Goal: Complete application form

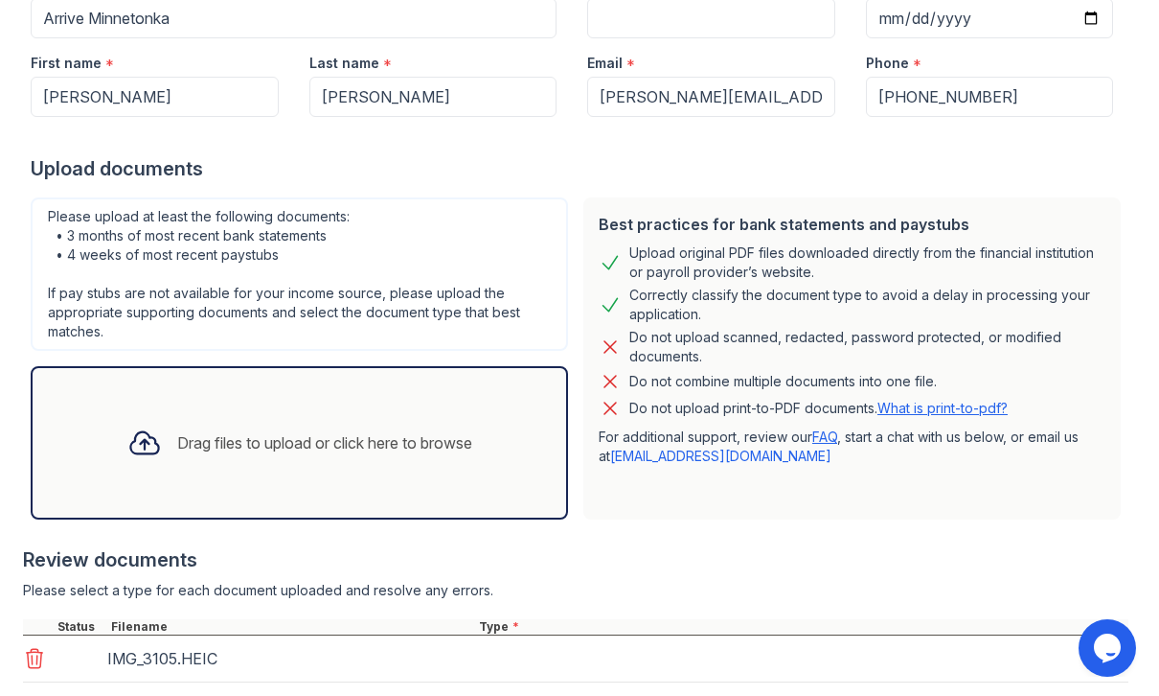
scroll to position [326, 0]
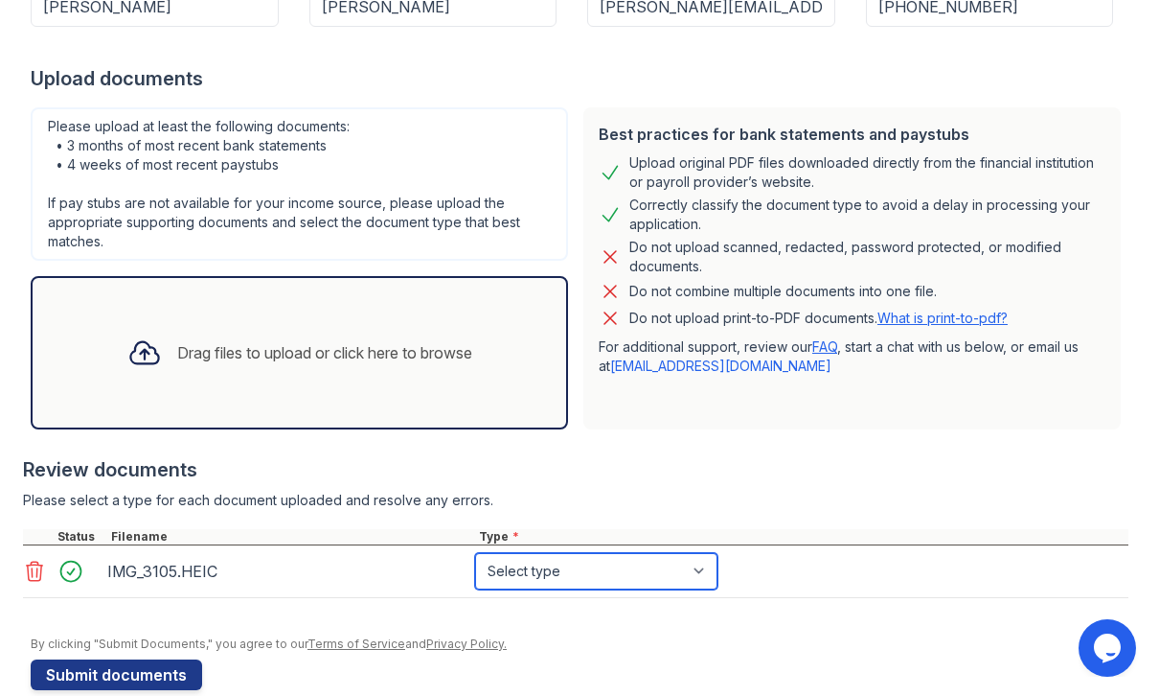
click at [592, 578] on select "Select type Paystub Bank Statement Offer Letter Tax Documents Benefit Award Let…" at bounding box center [596, 571] width 242 height 36
select select "other"
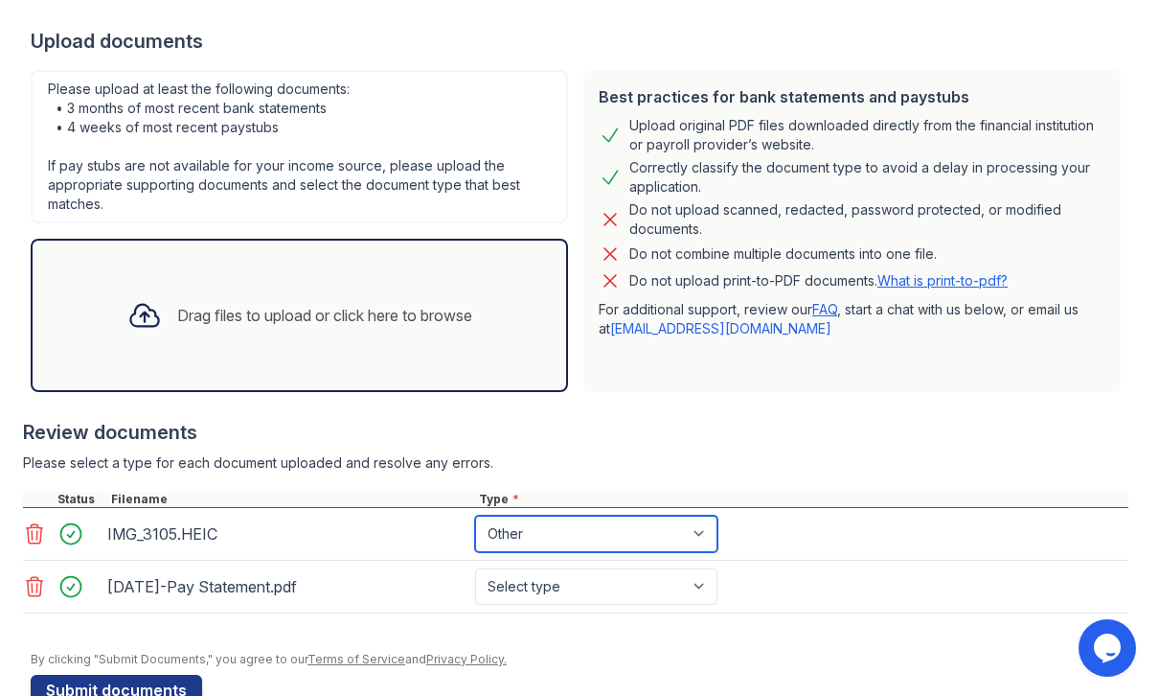
scroll to position [387, 0]
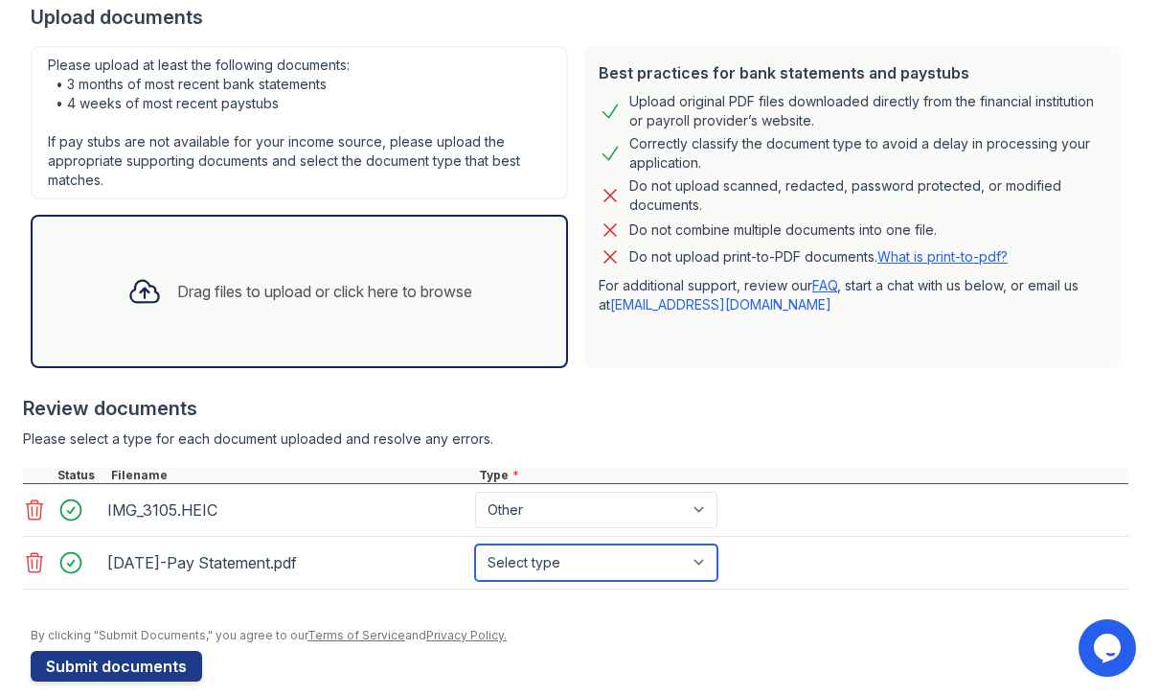
click at [570, 570] on select "Select type Paystub Bank Statement Offer Letter Tax Documents Benefit Award Let…" at bounding box center [596, 562] width 242 height 36
select select "paystub"
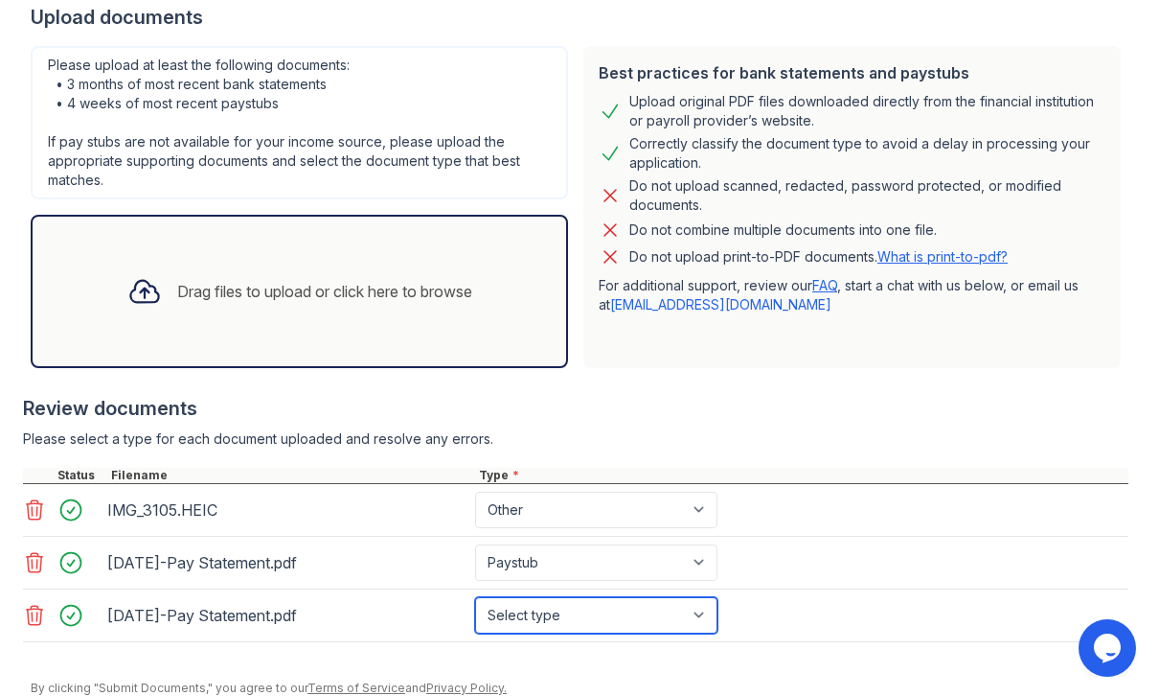
click at [599, 617] on select "Select type Paystub Bank Statement Offer Letter Tax Documents Benefit Award Let…" at bounding box center [596, 615] width 242 height 36
select select "paystub"
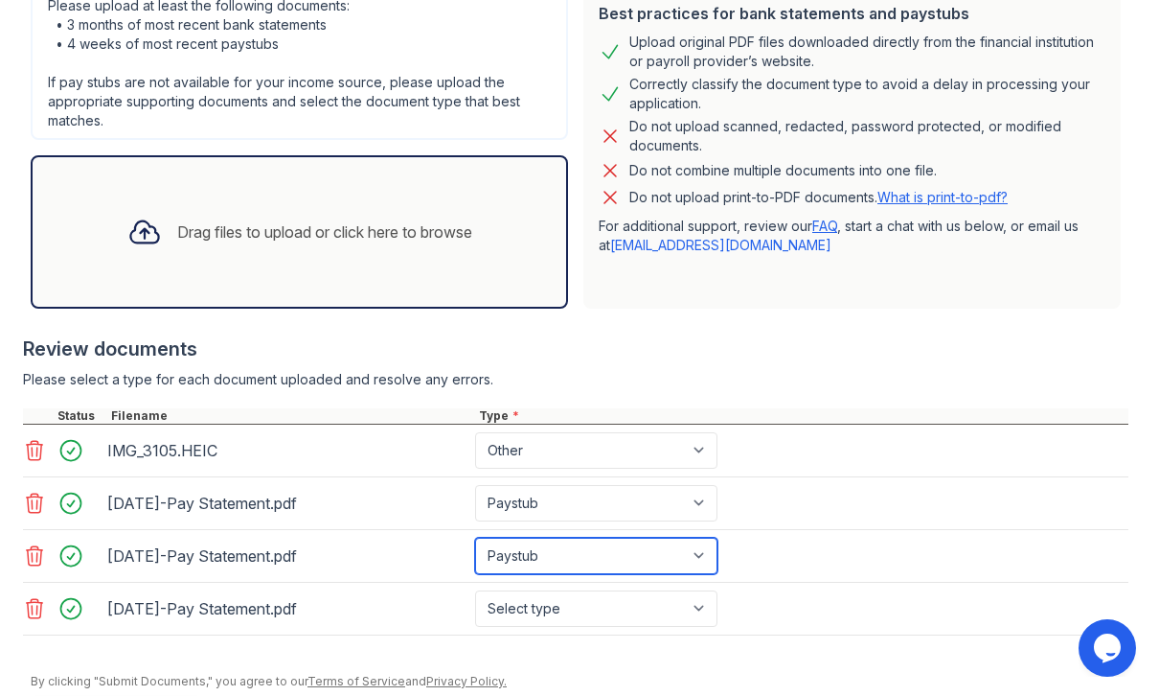
scroll to position [517, 0]
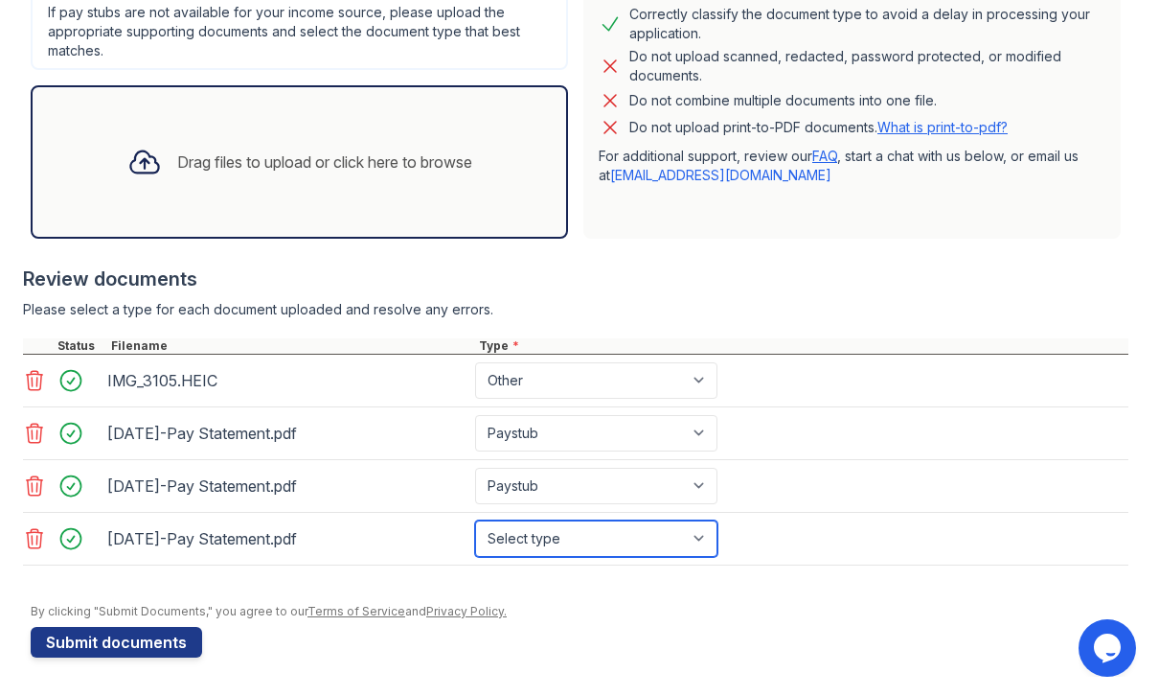
click at [647, 539] on select "Select type Paystub Bank Statement Offer Letter Tax Documents Benefit Award Let…" at bounding box center [596, 538] width 242 height 36
select select "paystub"
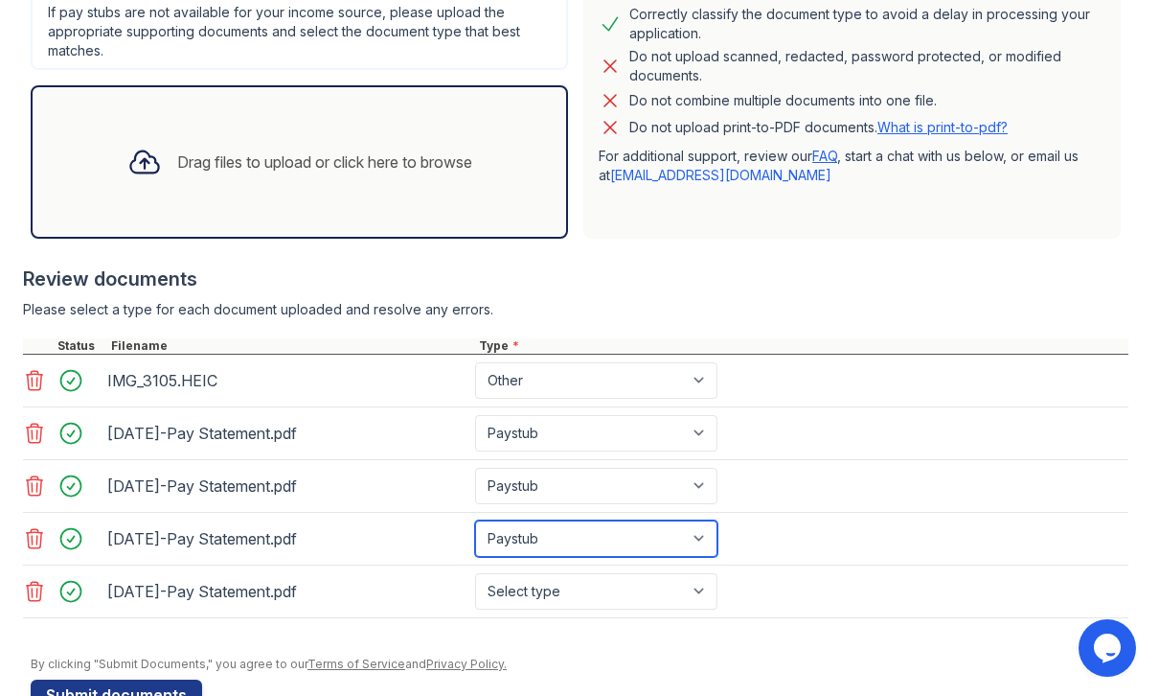
scroll to position [569, 0]
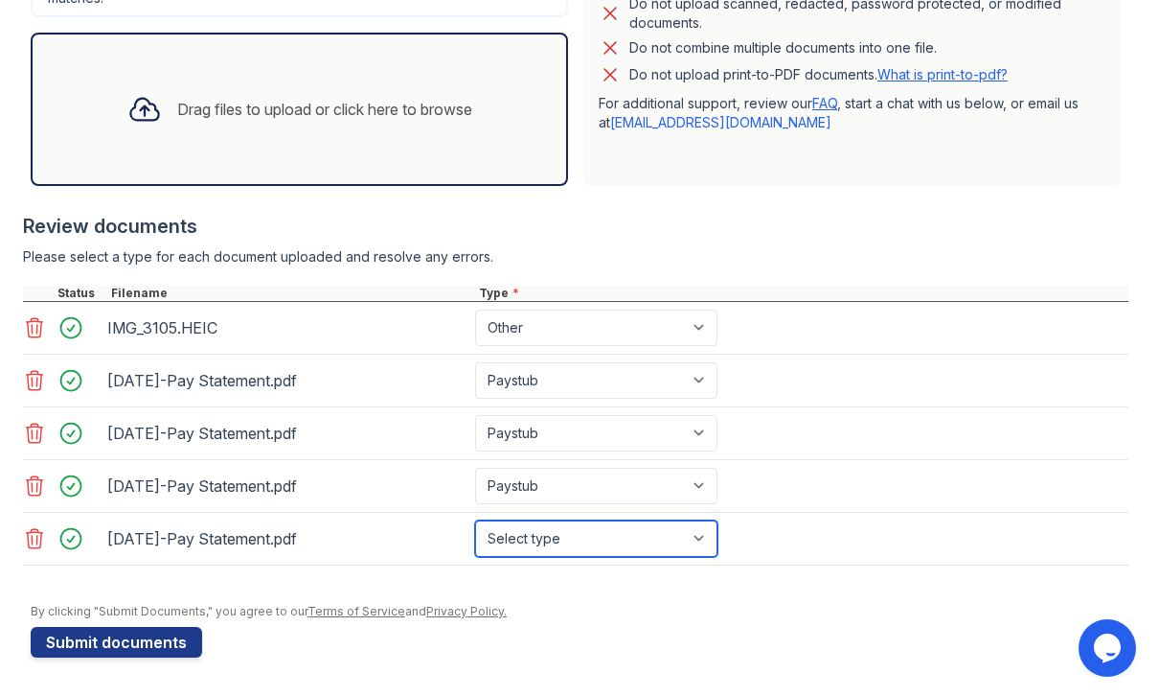
click at [617, 543] on select "Select type Paystub Bank Statement Offer Letter Tax Documents Benefit Award Let…" at bounding box center [596, 538] width 242 height 36
select select "paystub"
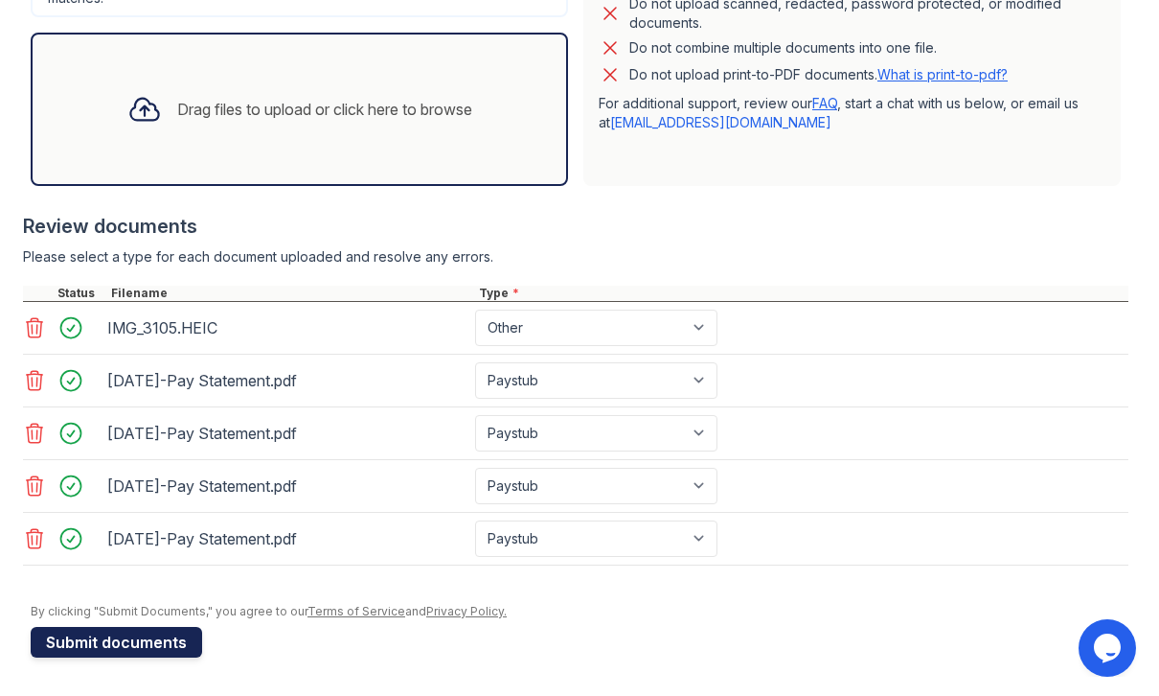
click at [150, 649] on button "Submit documents" at bounding box center [117, 642] width 172 height 31
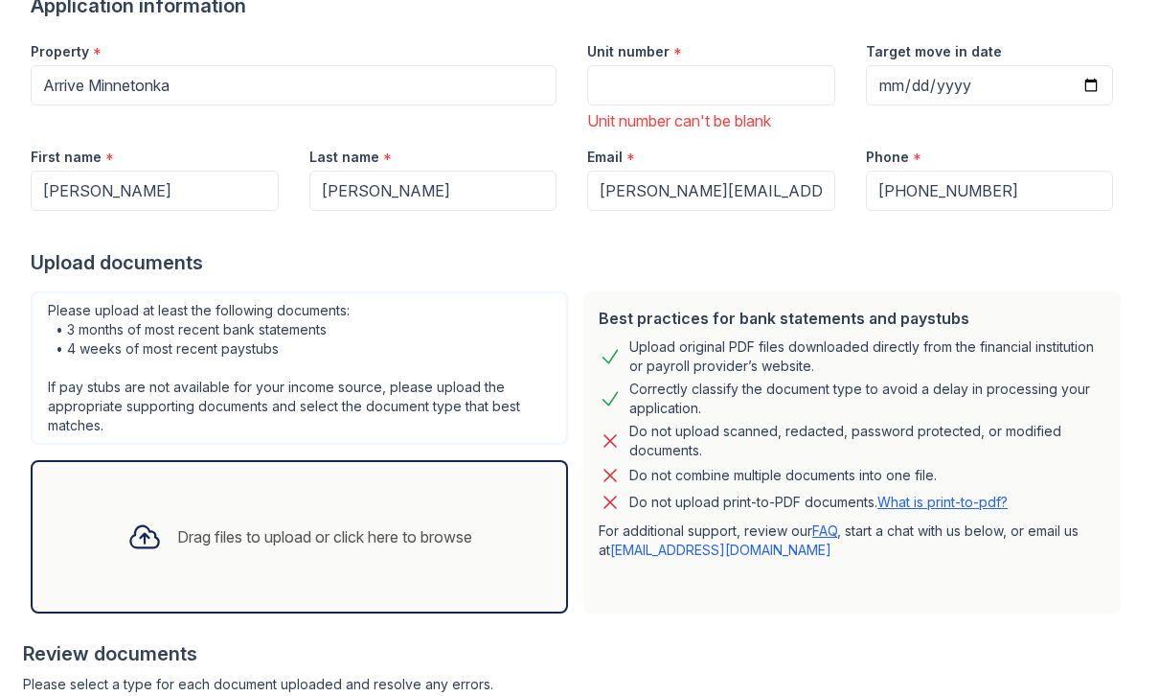
scroll to position [0, 0]
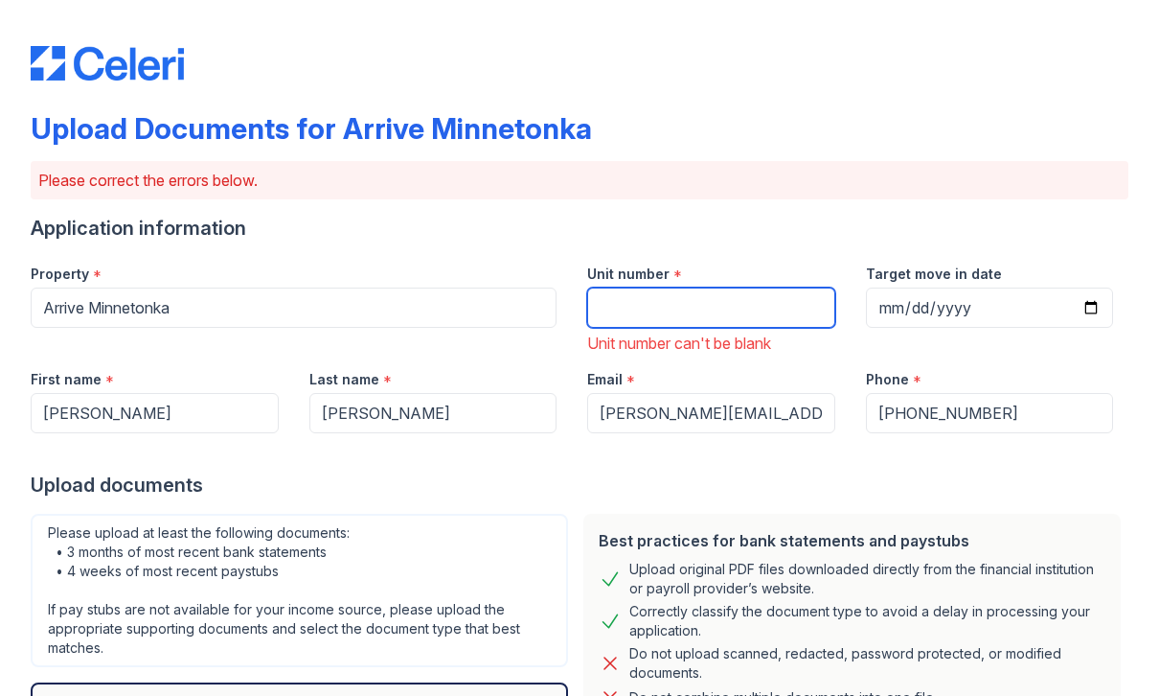
click at [632, 310] on input "Unit number" at bounding box center [711, 307] width 248 height 40
type input "102"
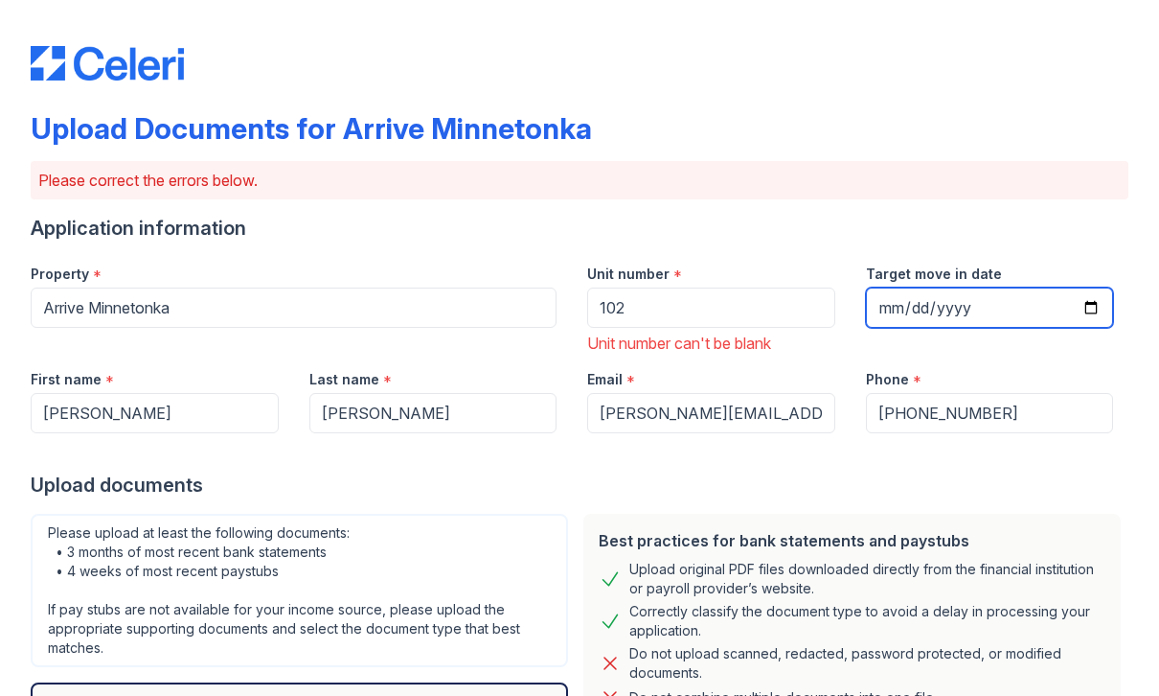
click at [975, 297] on input "Target move in date" at bounding box center [990, 307] width 248 height 40
click at [994, 310] on input "Target move in date" at bounding box center [990, 307] width 248 height 40
